Goal: Task Accomplishment & Management: Manage account settings

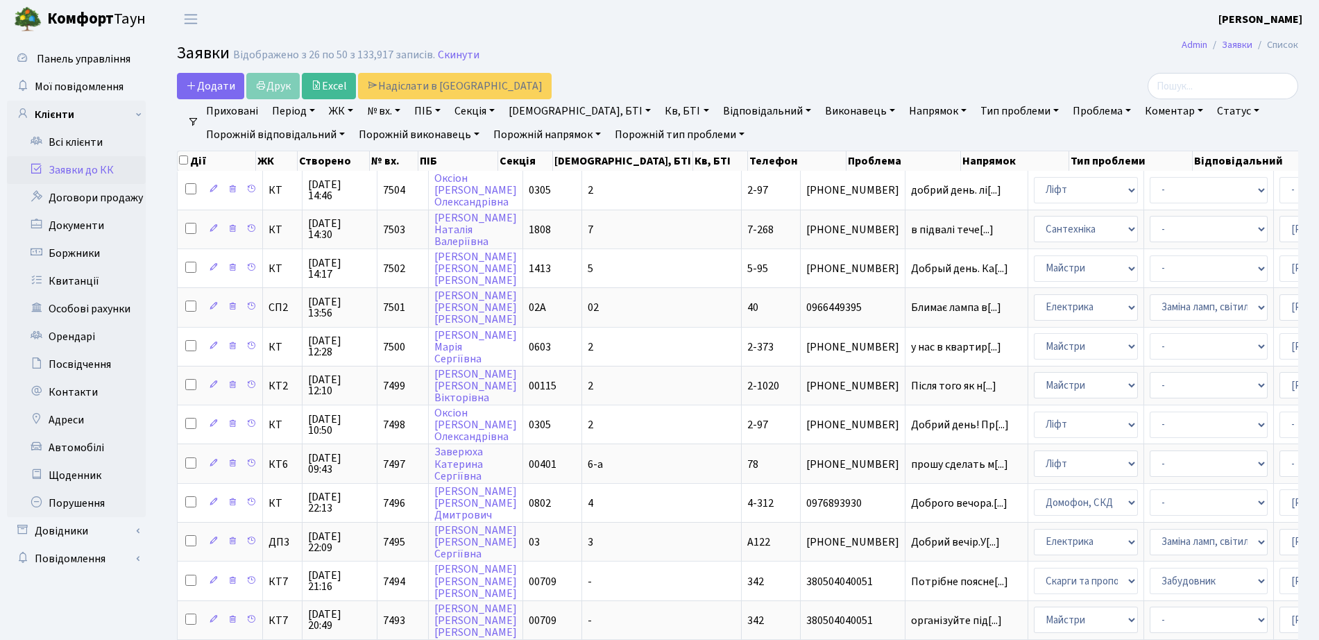
select select "25"
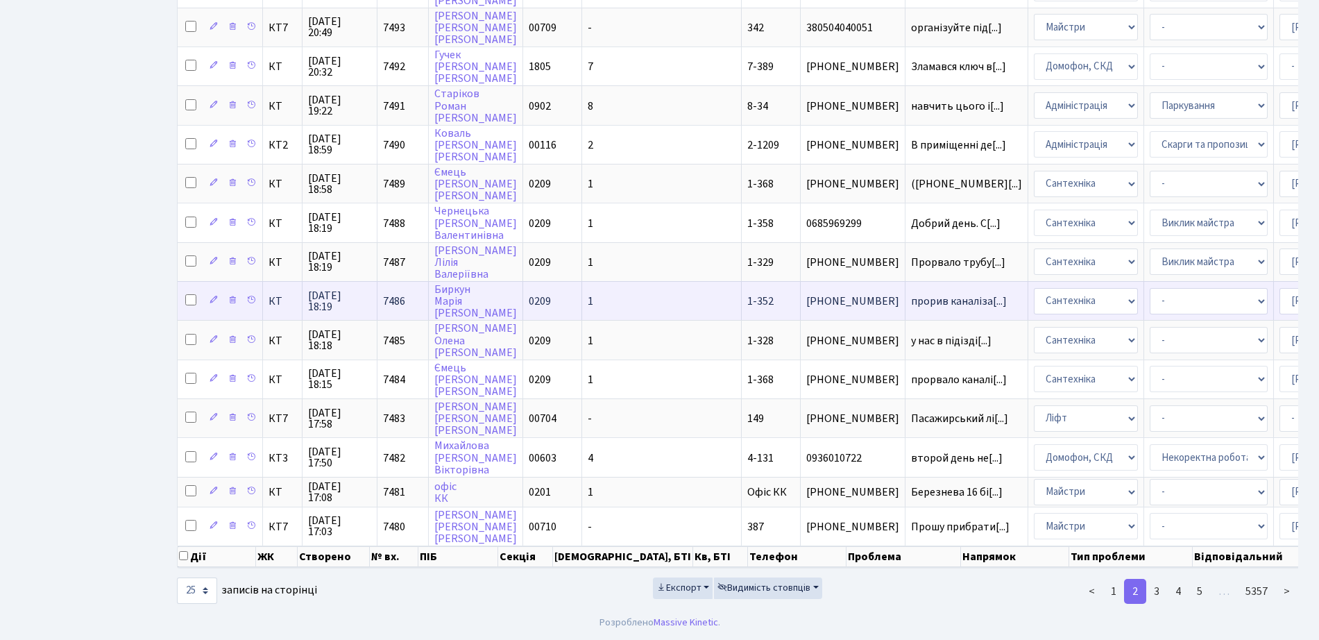
scroll to position [2, 0]
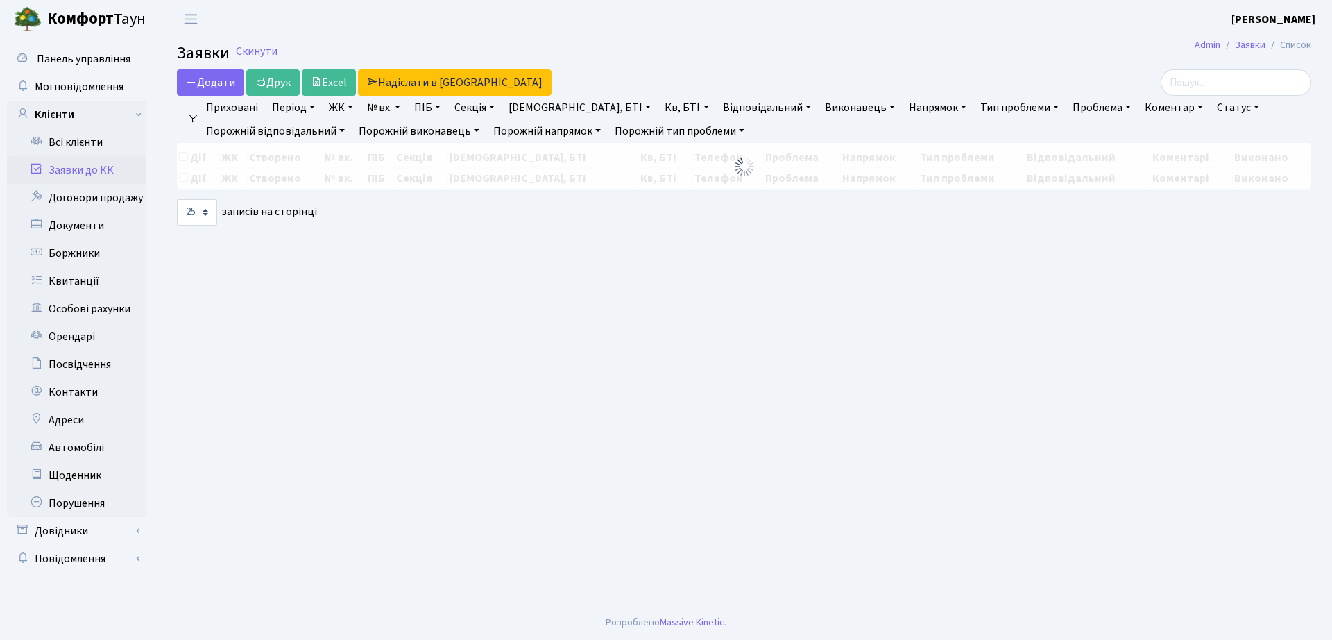
select select "25"
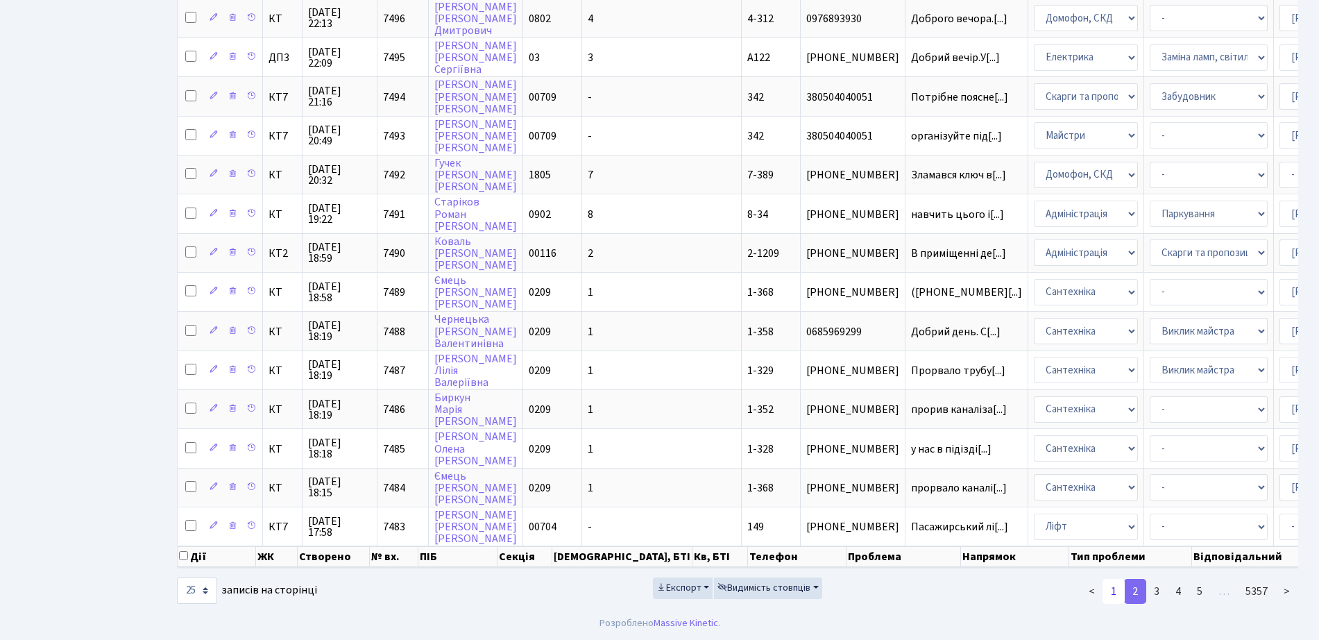
scroll to position [615, 0]
click at [1109, 585] on link "1" at bounding box center [1113, 591] width 22 height 25
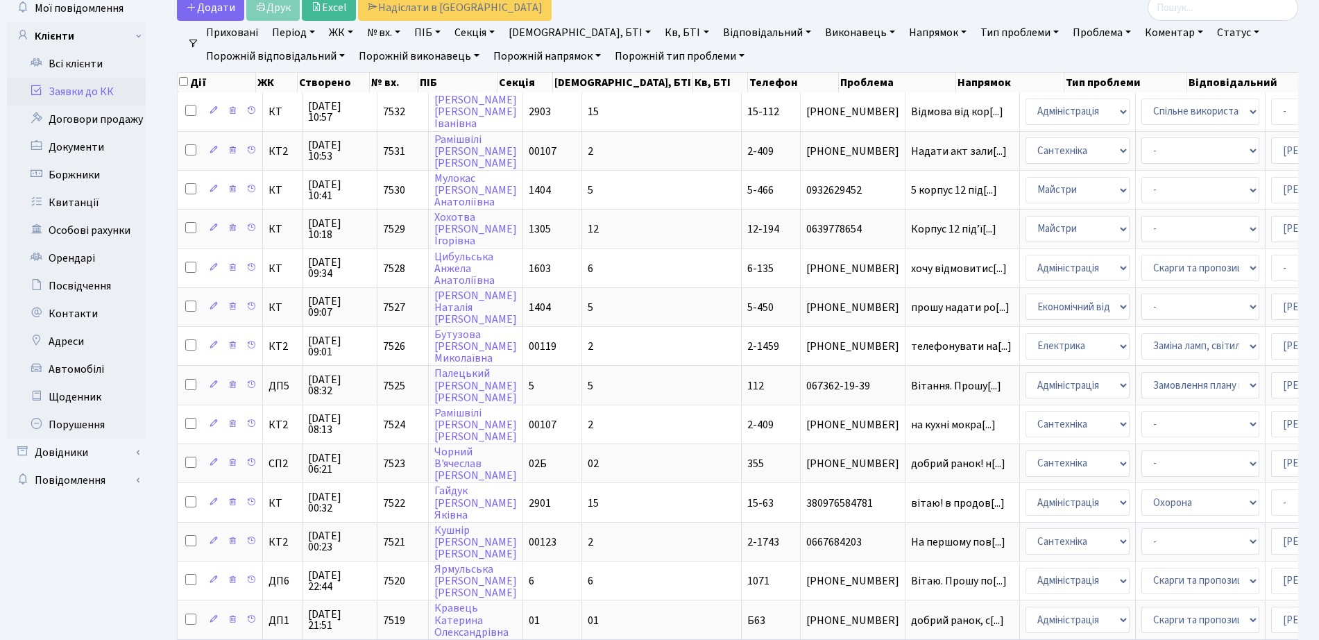
scroll to position [0, 0]
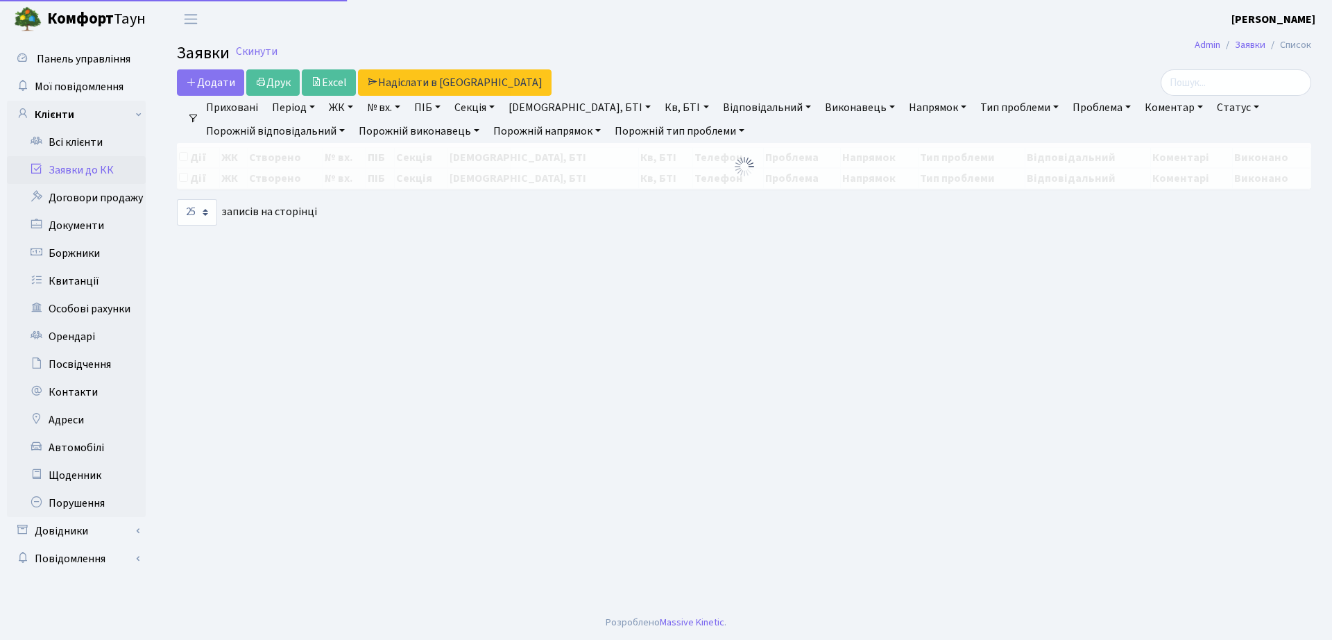
select select "25"
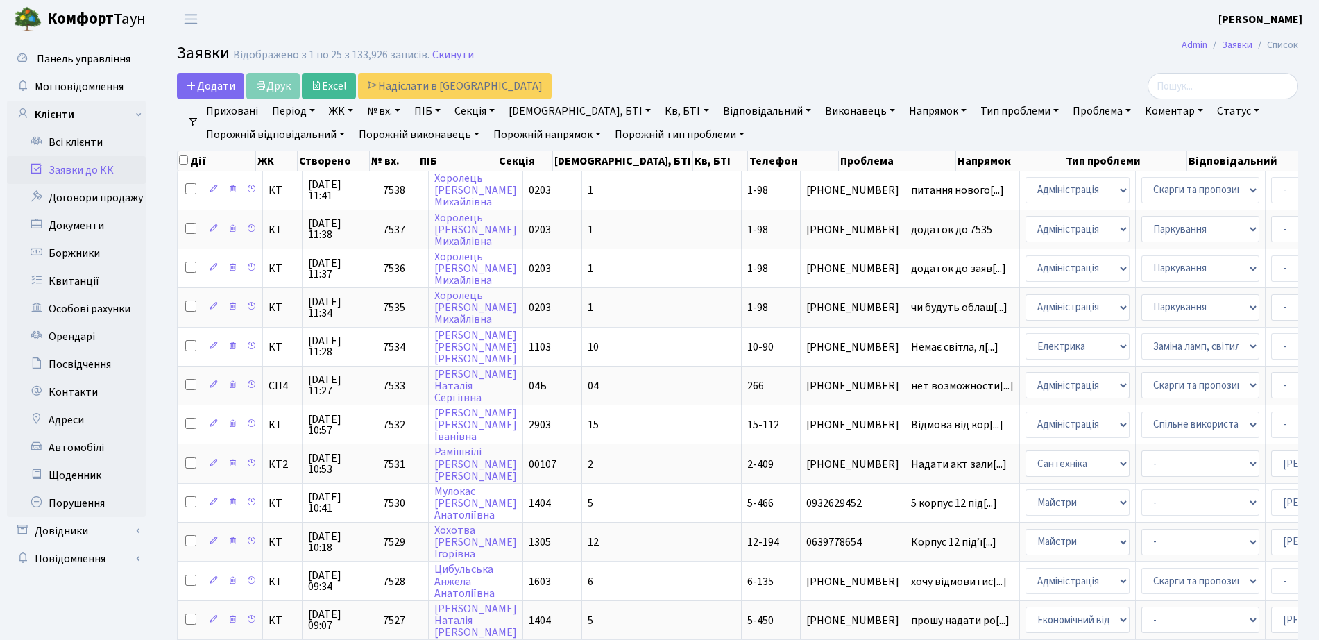
drag, startPoint x: 602, startPoint y: 57, endPoint x: 711, endPoint y: 95, distance: 115.4
click at [602, 56] on h2 "Заявки Відображено з 1 по 25 з 133,926 записів. Скинути" at bounding box center [737, 56] width 1121 height 24
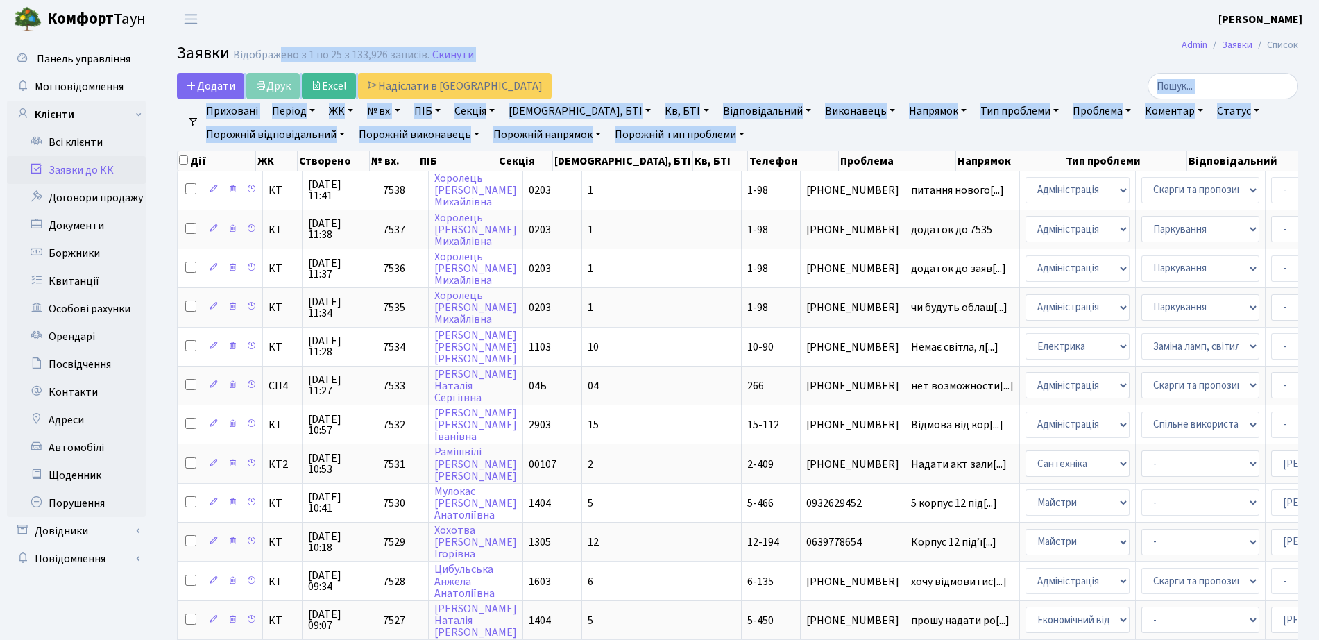
drag, startPoint x: 825, startPoint y: 135, endPoint x: 280, endPoint y: 57, distance: 550.7
click at [280, 57] on main "Admin Заявки Список Заявки Відображено з 1 по 25 з 133,926 записів. Скинути Дод…" at bounding box center [737, 622] width 1163 height 1168
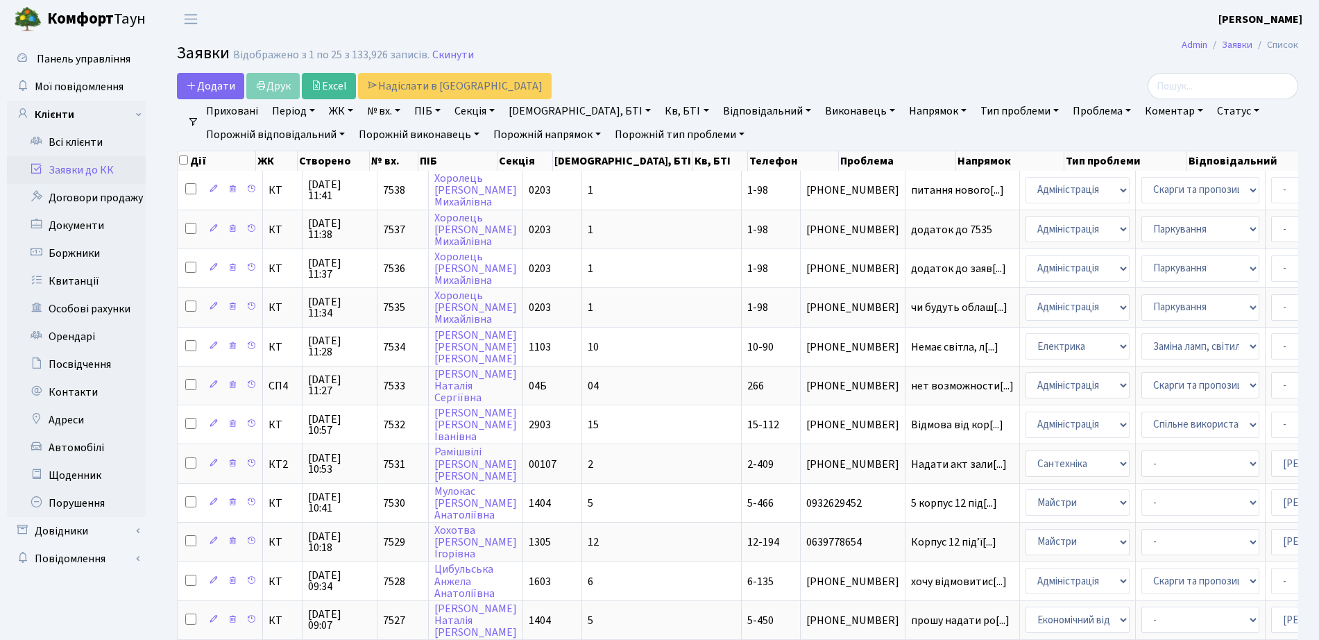
click at [660, 19] on header "Комфорт Таун Бондаренко Ю. Е. Мій обліковий запис Вийти" at bounding box center [659, 19] width 1319 height 38
